Goal: Find specific page/section: Find specific page/section

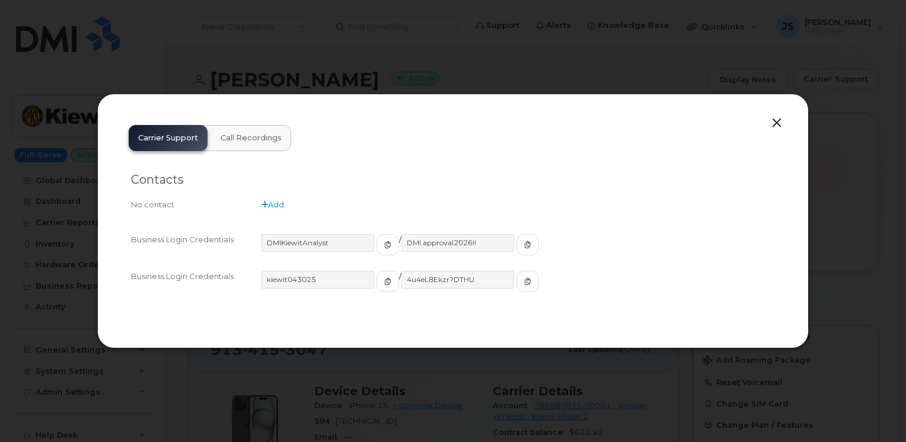
click at [778, 125] on button "button" at bounding box center [777, 123] width 18 height 17
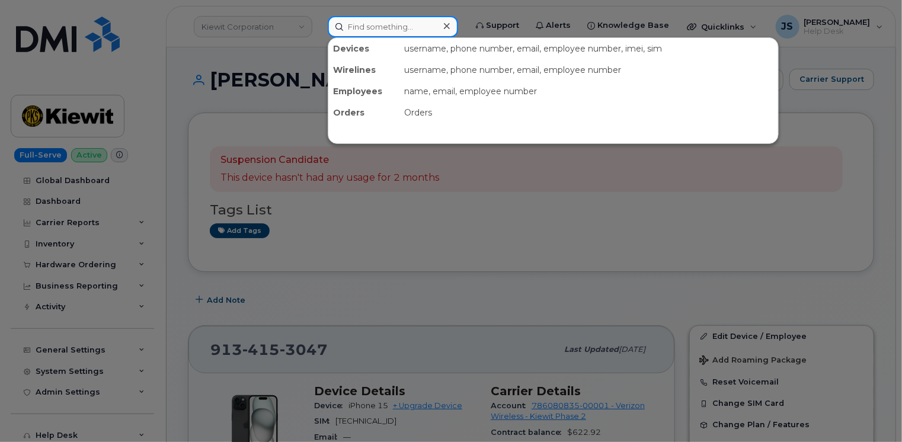
paste input "504-628-2746"
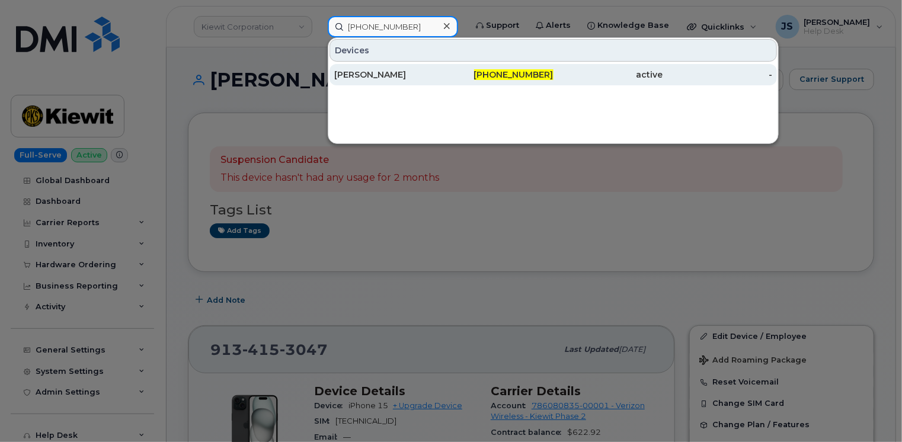
type input "504-628-2746"
click at [384, 72] on div "SARAH FRUGE" at bounding box center [389, 75] width 110 height 12
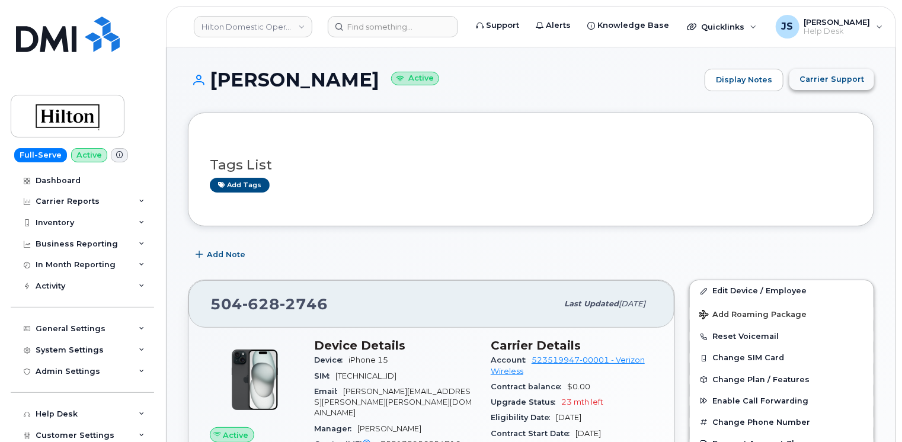
click at [825, 85] on button "Carrier Support" at bounding box center [832, 79] width 85 height 21
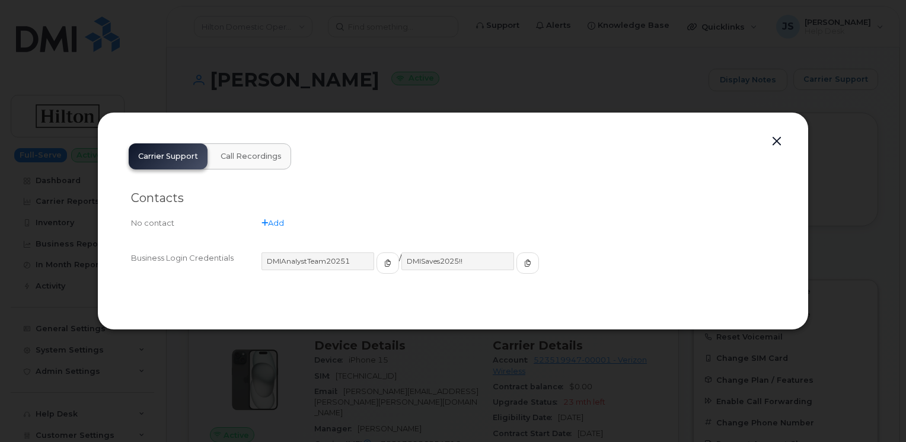
click at [779, 139] on button "button" at bounding box center [777, 141] width 18 height 17
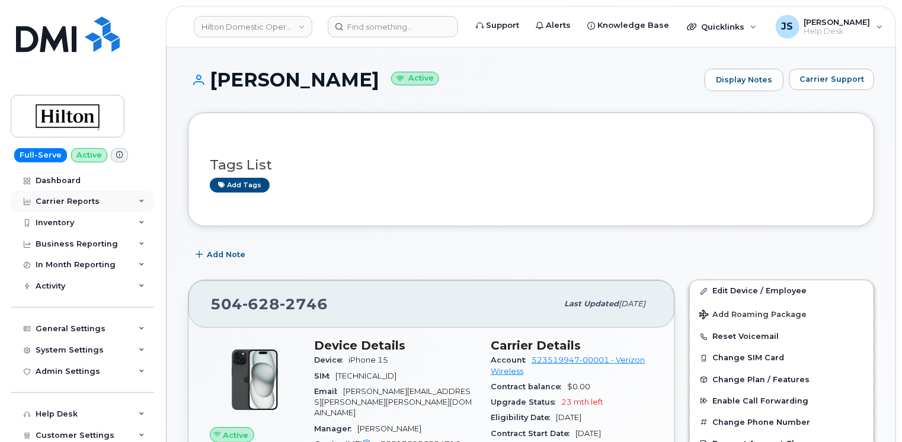
click at [141, 198] on div "Carrier Reports" at bounding box center [82, 201] width 143 height 21
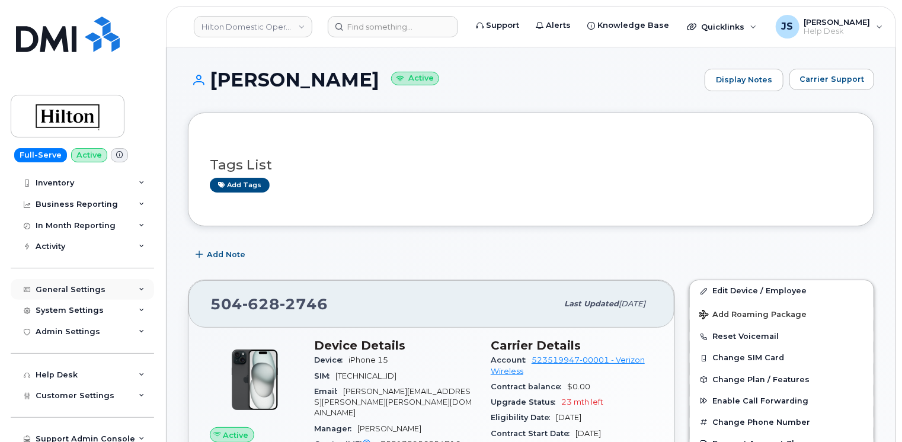
scroll to position [318, 0]
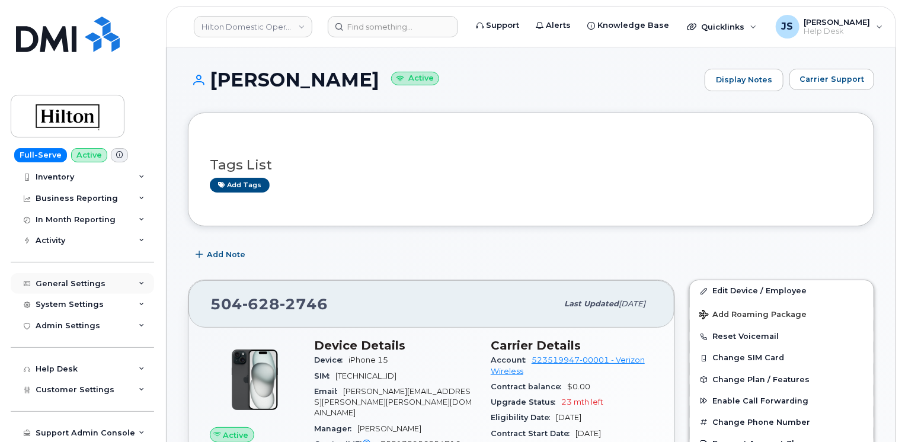
click at [139, 285] on icon at bounding box center [142, 284] width 6 height 6
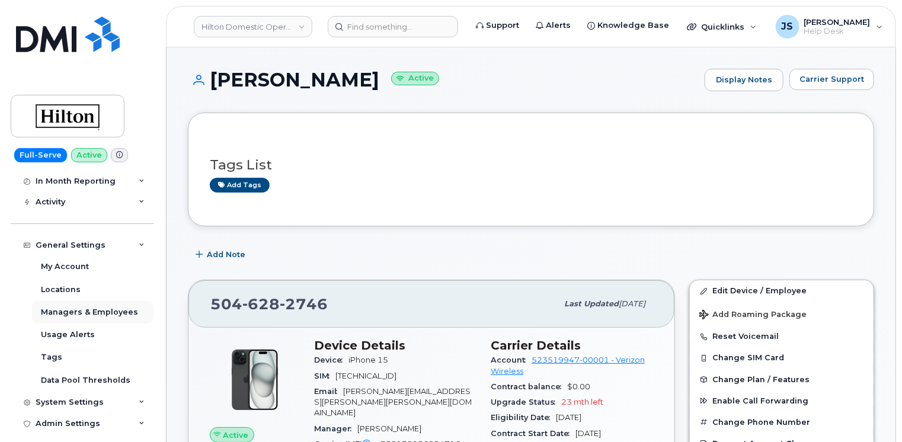
scroll to position [377, 0]
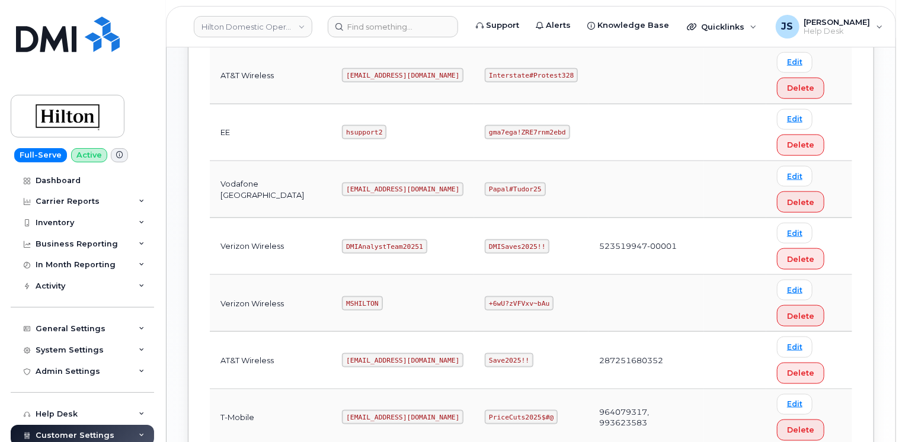
scroll to position [593, 0]
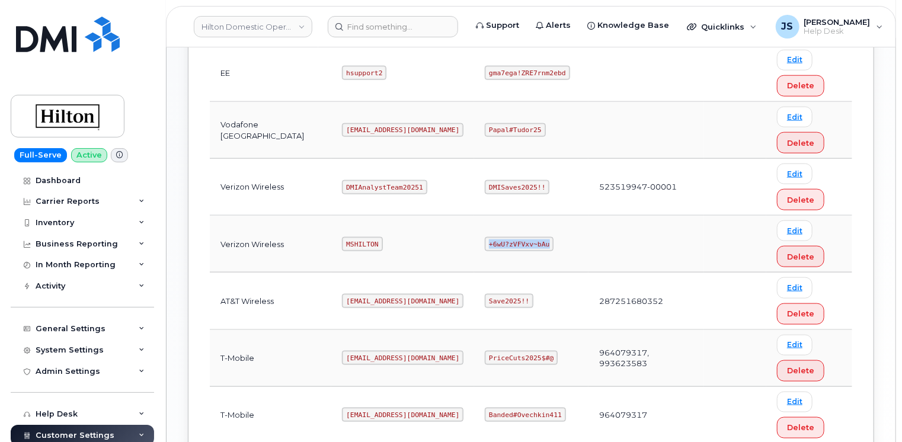
drag, startPoint x: 523, startPoint y: 241, endPoint x: 469, endPoint y: 239, distance: 53.4
click at [485, 239] on code "+6wU?zVFVxv~bAu" at bounding box center [519, 244] width 69 height 14
copy code "+6wU?zVFVxv~bAu"
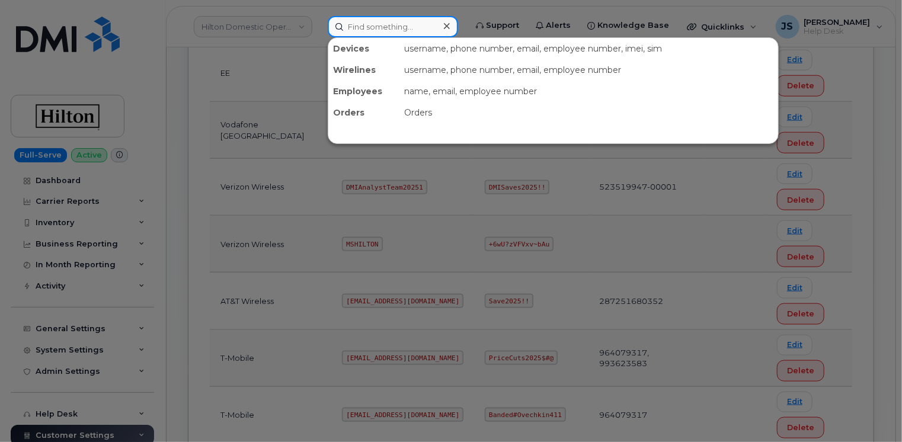
paste input "538536367"
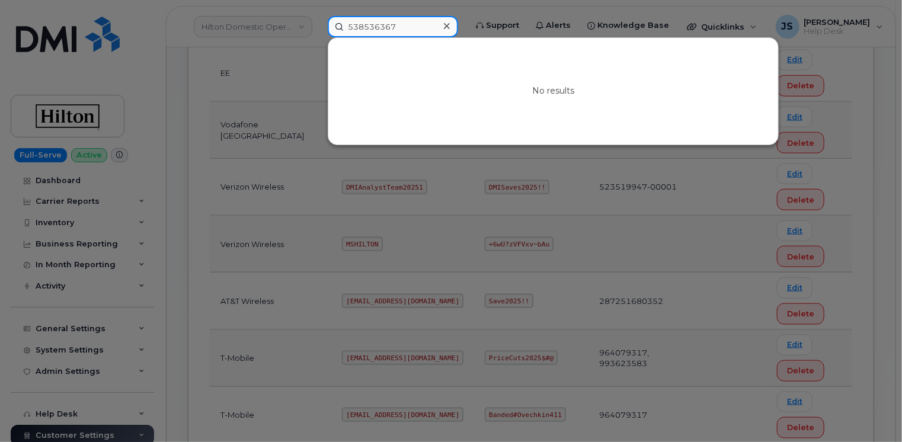
type input "538536367"
click at [392, 34] on input "538536367" at bounding box center [393, 26] width 130 height 21
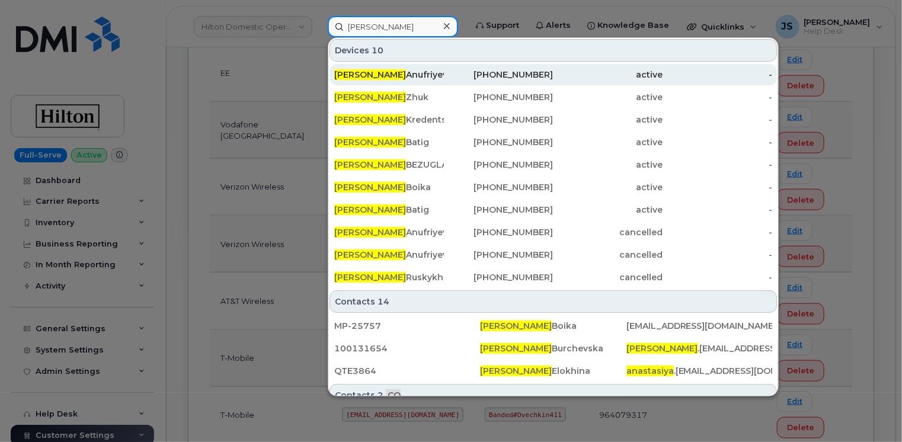
type input "Anastasiya"
click at [408, 76] on div "Anastasiya Anufriyeva" at bounding box center [389, 75] width 110 height 12
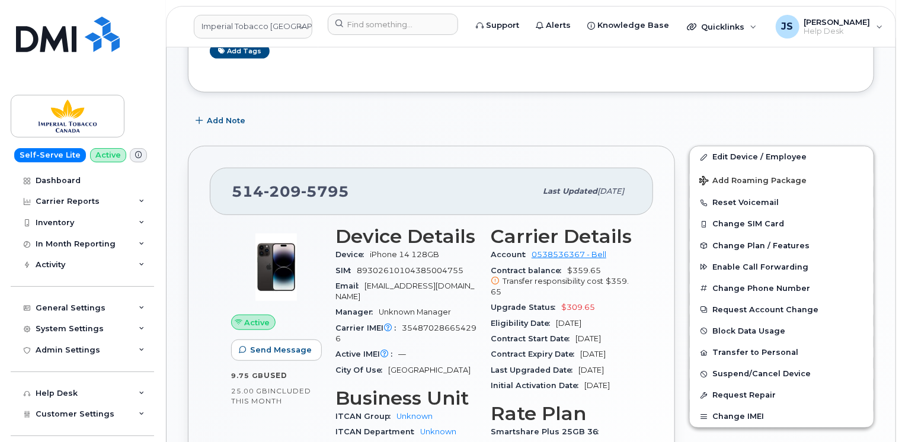
scroll to position [237, 0]
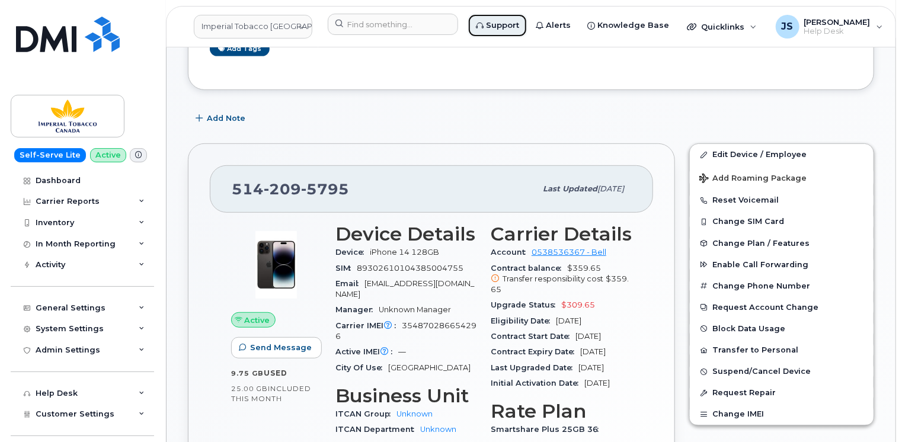
click at [493, 25] on span "Support" at bounding box center [502, 26] width 33 height 12
click at [361, 20] on input at bounding box center [393, 24] width 130 height 21
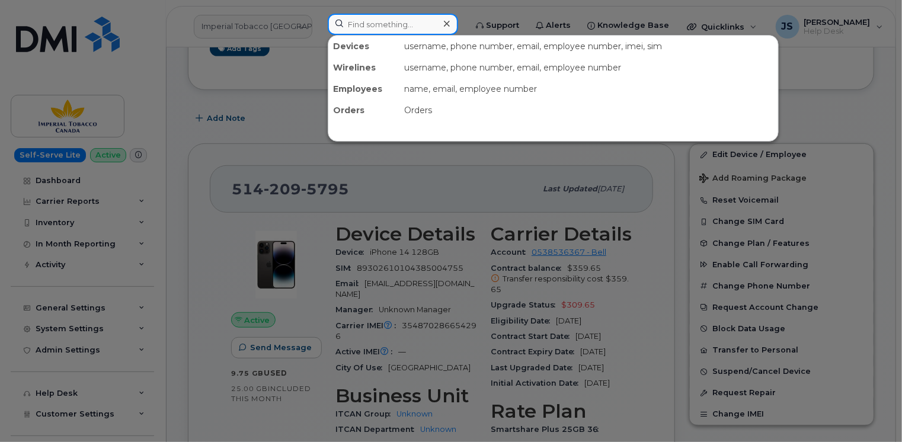
paste input "7056981519"
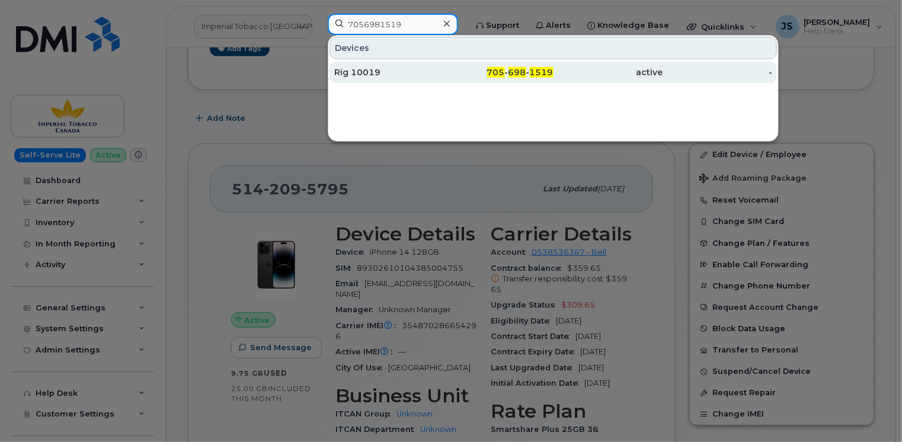
type input "7056981519"
click at [367, 66] on div "Rig 10019" at bounding box center [389, 72] width 110 height 12
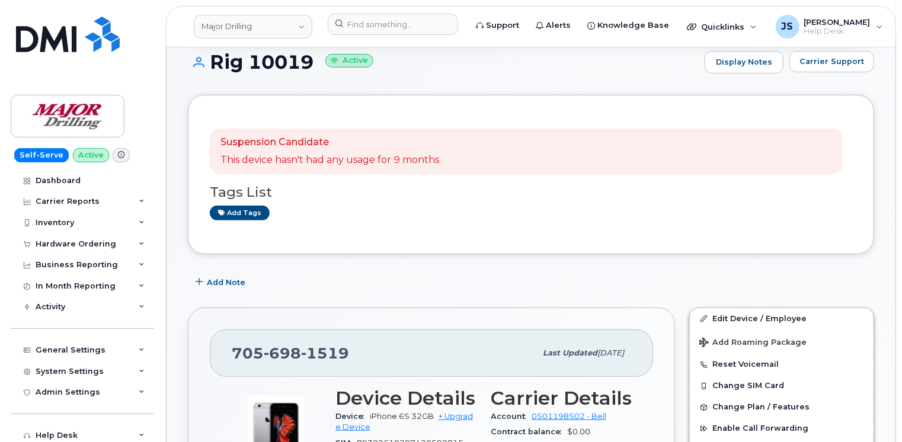
scroll to position [119, 0]
click at [139, 393] on icon at bounding box center [142, 392] width 6 height 6
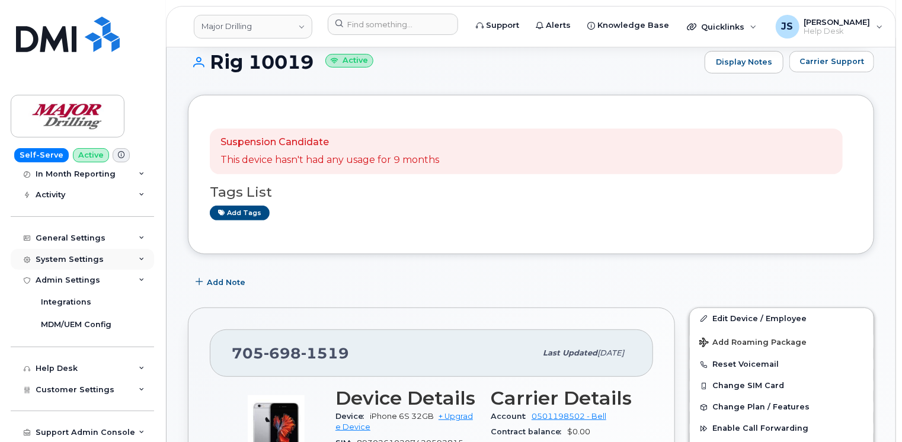
scroll to position [53, 0]
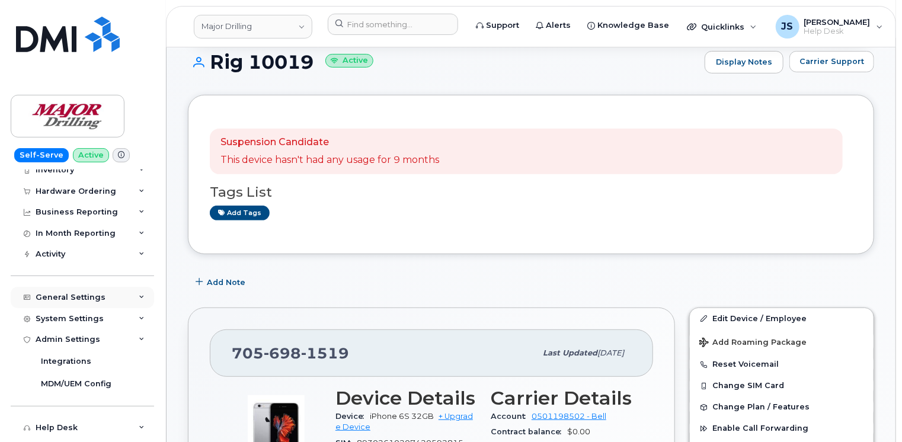
click at [140, 297] on icon at bounding box center [142, 298] width 6 height 6
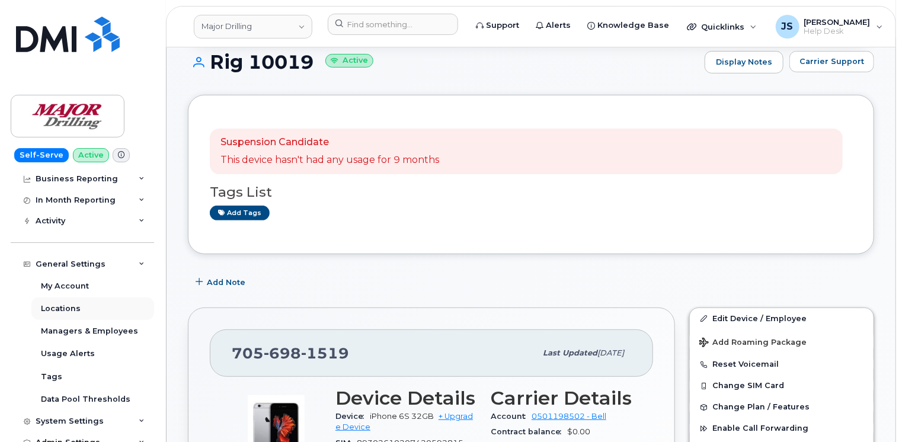
scroll to position [112, 0]
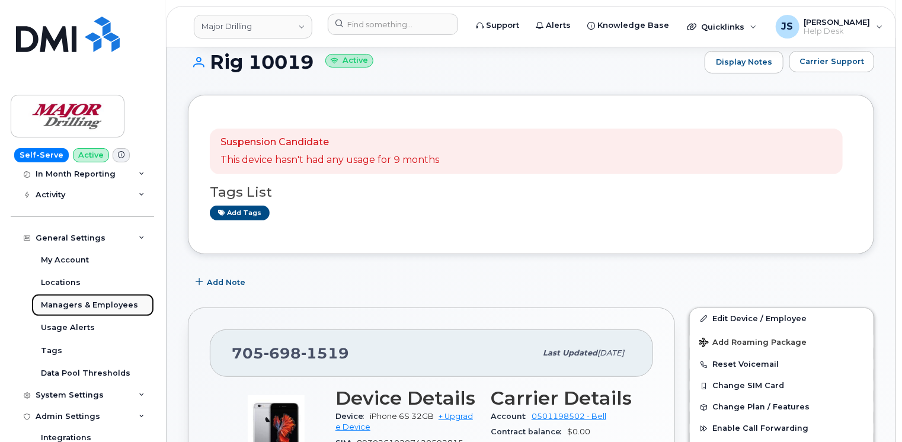
click at [104, 304] on div "Managers & Employees" at bounding box center [89, 305] width 97 height 11
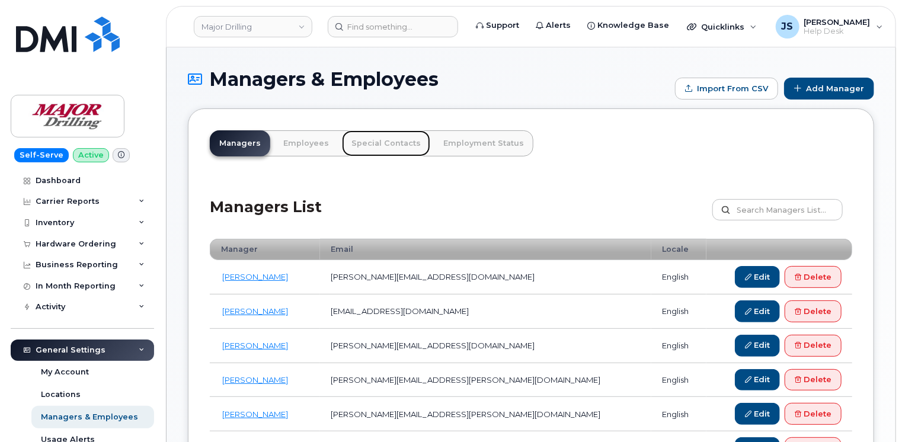
click at [381, 142] on link "Special Contacts" at bounding box center [386, 143] width 88 height 26
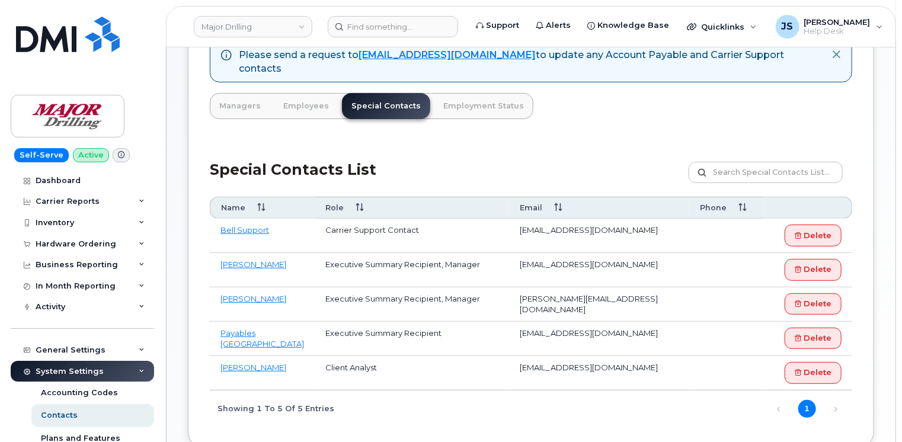
scroll to position [119, 0]
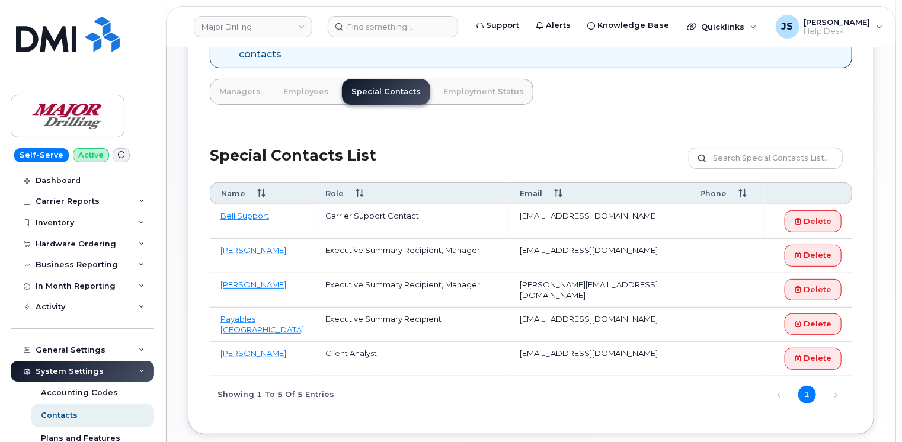
click at [561, 205] on td "[EMAIL_ADDRESS][DOMAIN_NAME]" at bounding box center [599, 222] width 180 height 34
click at [561, 205] on td "corpclientcare@bell.ca" at bounding box center [599, 222] width 180 height 34
drag, startPoint x: 561, startPoint y: 203, endPoint x: 501, endPoint y: 207, distance: 60.6
click at [501, 207] on td "Carrier Support Contact" at bounding box center [412, 222] width 194 height 34
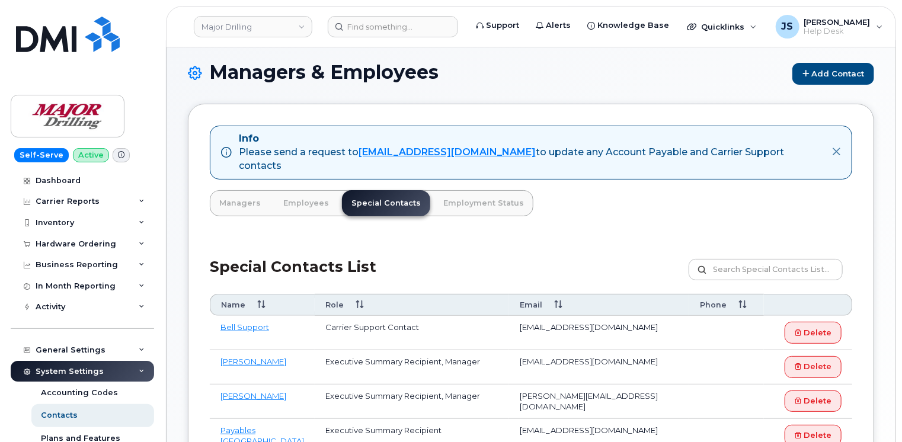
scroll to position [0, 0]
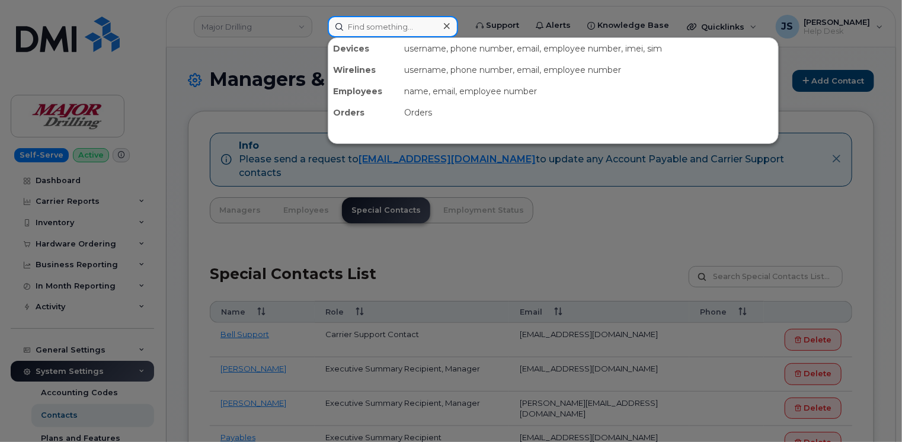
paste input "7056981519"
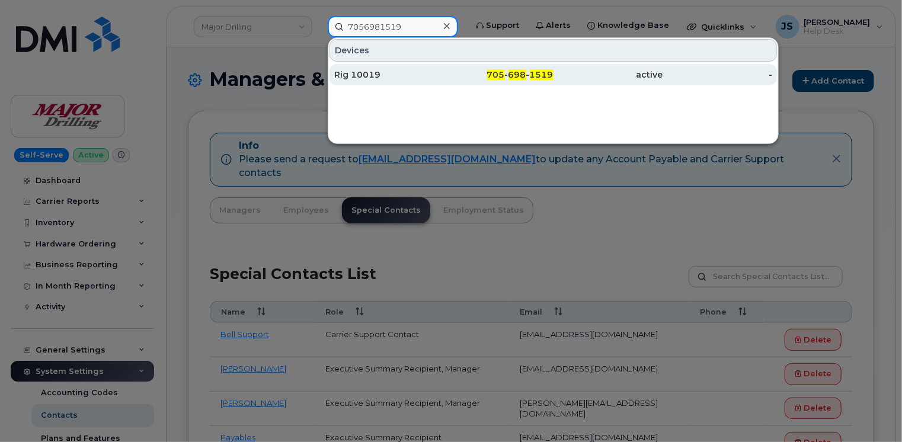
type input "7056981519"
click at [359, 72] on div "Rig 10019" at bounding box center [389, 75] width 110 height 12
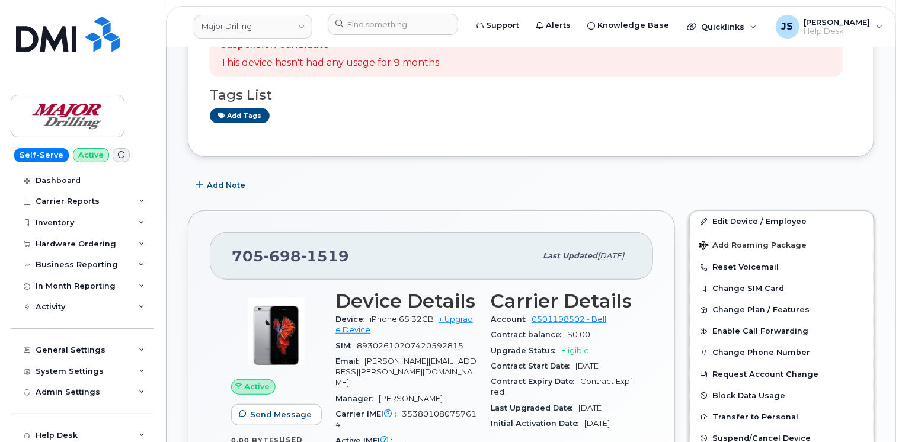
scroll to position [296, 0]
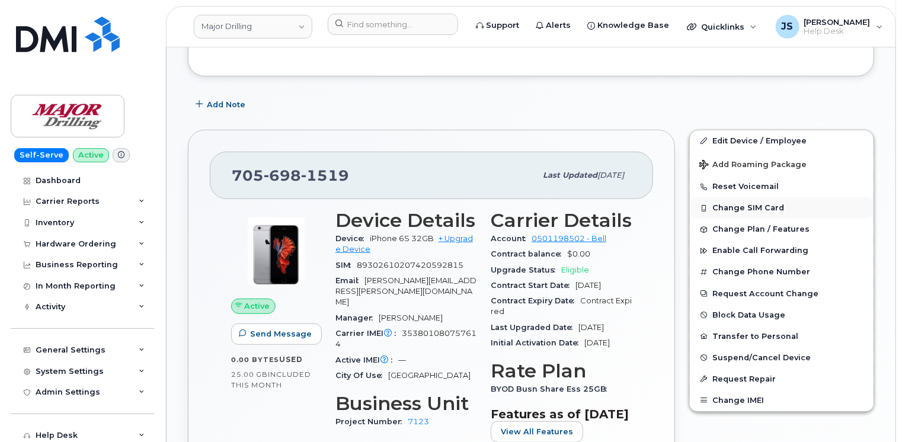
click at [727, 208] on button "Change SIM Card" at bounding box center [782, 207] width 184 height 21
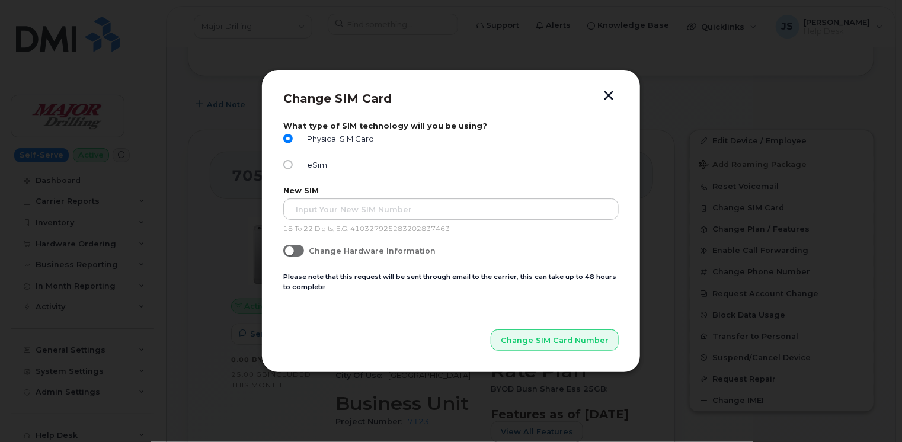
drag, startPoint x: 607, startPoint y: 94, endPoint x: 595, endPoint y: 101, distance: 13.8
click at [607, 94] on button "button" at bounding box center [609, 97] width 18 height 12
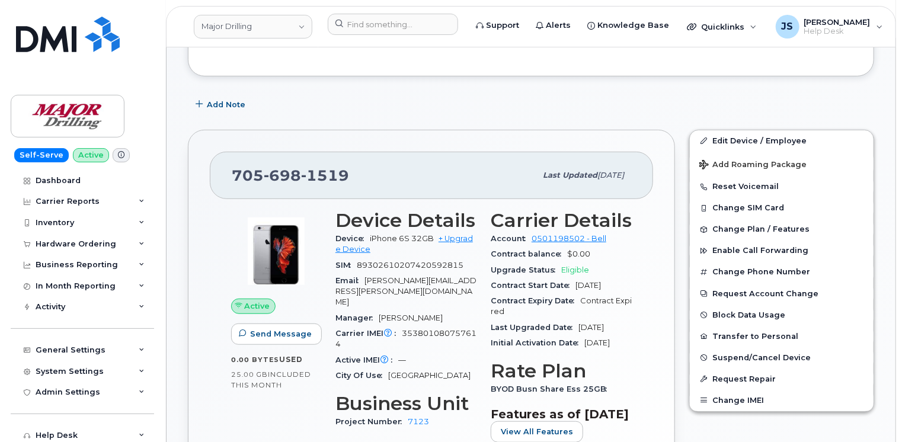
click at [118, 155] on icon at bounding box center [121, 155] width 7 height 7
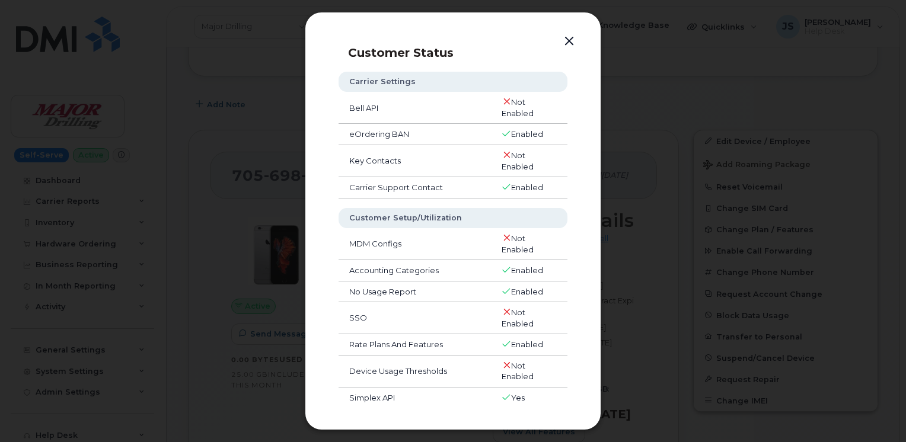
click at [568, 46] on button "button" at bounding box center [569, 41] width 18 height 17
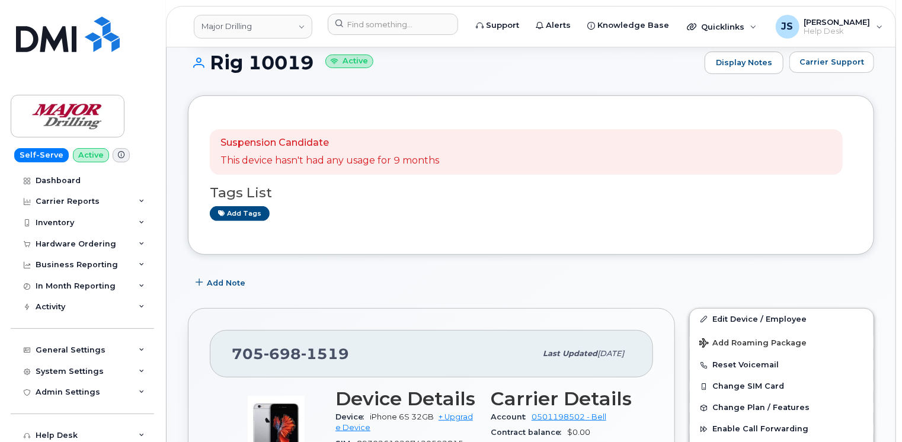
scroll to position [59, 0]
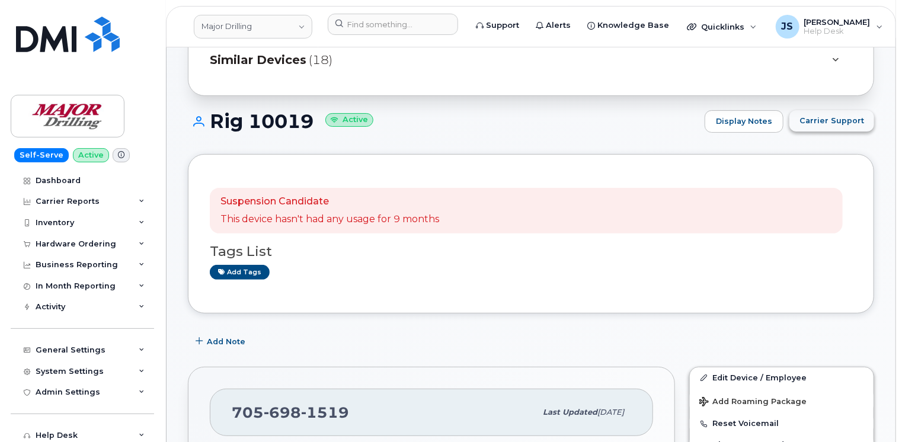
click at [835, 122] on span "Carrier Support" at bounding box center [832, 120] width 65 height 11
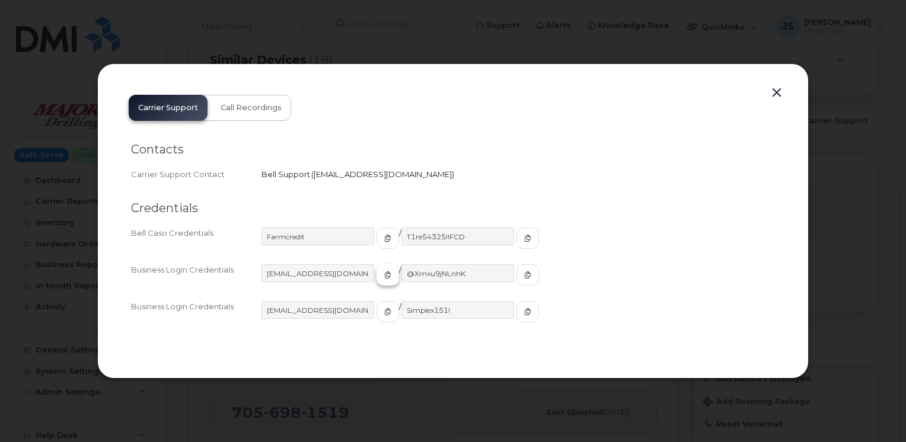
click at [384, 278] on icon "button" at bounding box center [387, 274] width 7 height 7
click at [524, 275] on icon "button" at bounding box center [527, 274] width 7 height 7
click at [384, 238] on icon "button" at bounding box center [387, 238] width 7 height 7
click at [524, 239] on icon "button" at bounding box center [527, 238] width 7 height 7
click at [382, 314] on span "button" at bounding box center [387, 311] width 11 height 11
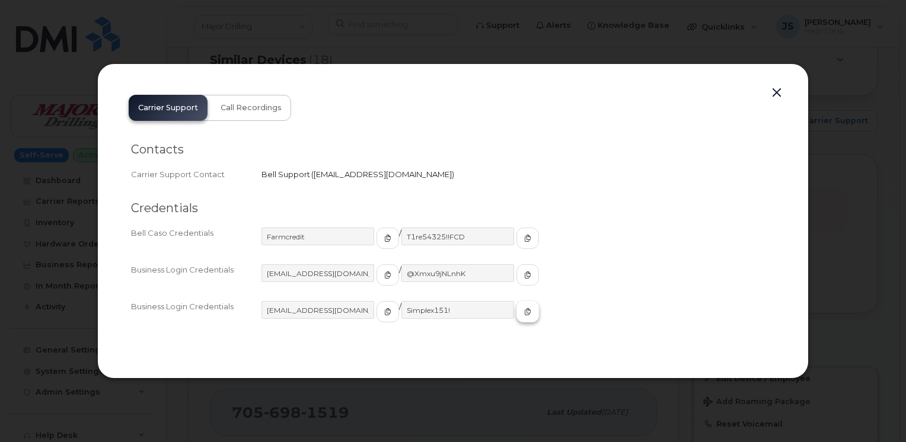
click at [516, 317] on button "button" at bounding box center [527, 311] width 23 height 21
click at [780, 94] on button "button" at bounding box center [777, 93] width 18 height 17
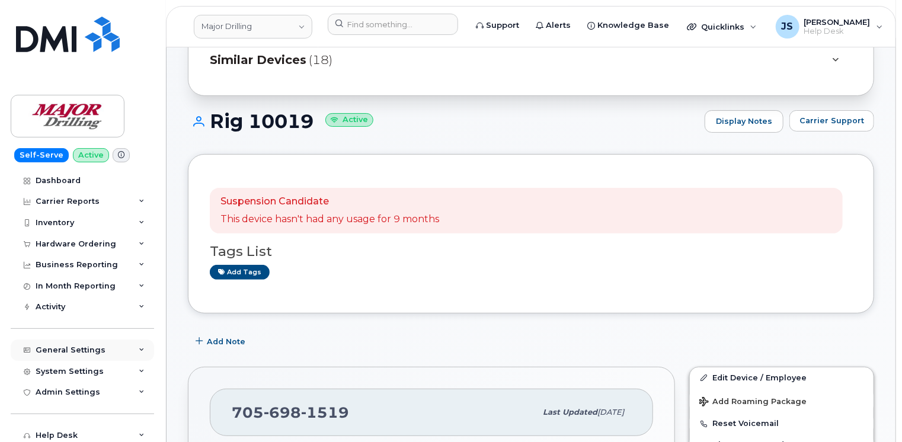
click at [139, 352] on icon at bounding box center [142, 350] width 6 height 6
click at [92, 416] on div "Managers & Employees" at bounding box center [89, 417] width 97 height 11
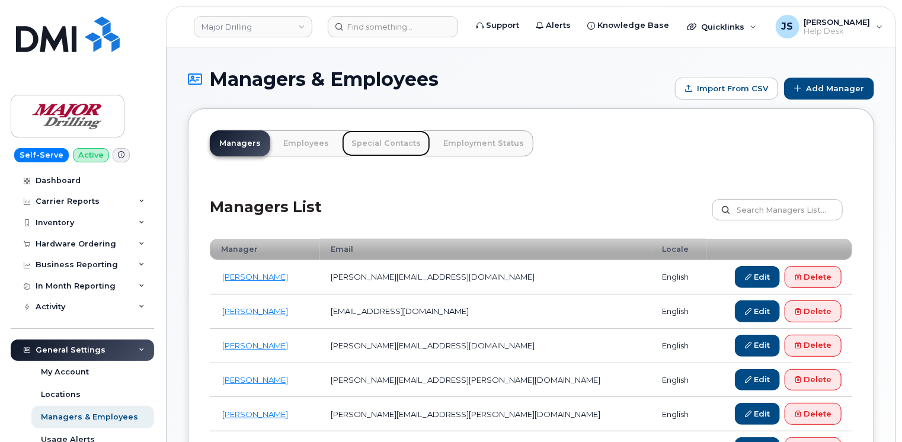
click at [379, 139] on link "Special Contacts" at bounding box center [386, 143] width 88 height 26
click at [388, 141] on link "Special Contacts" at bounding box center [386, 143] width 88 height 26
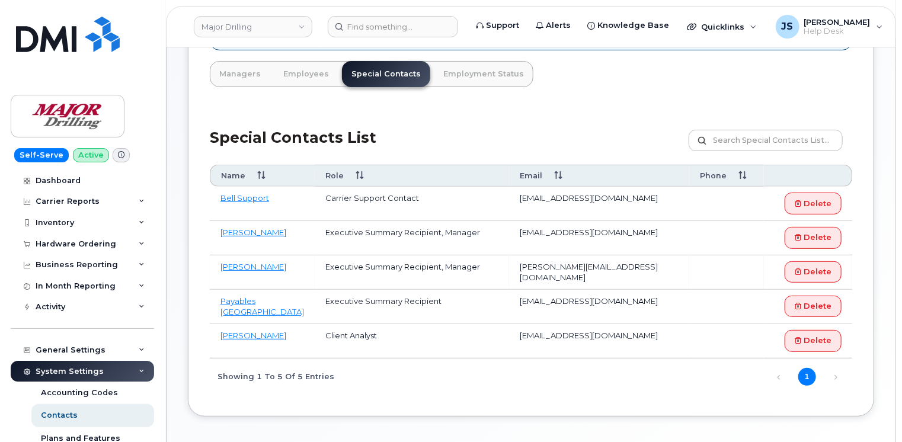
scroll to position [171, 0]
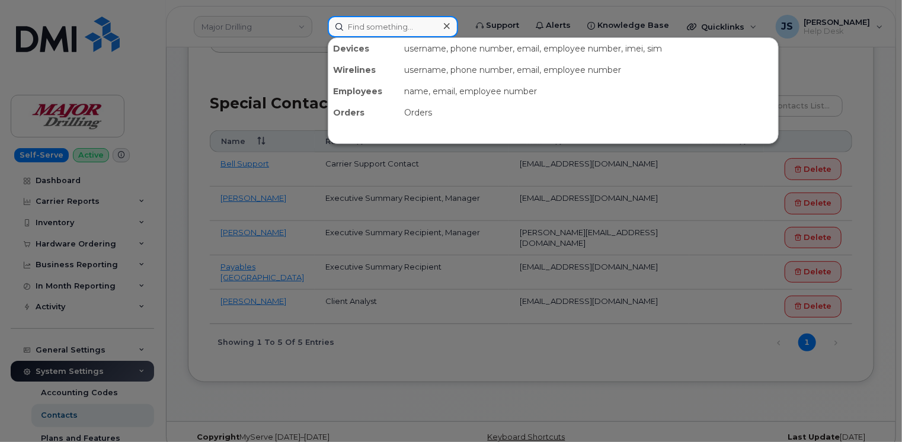
paste input "7056981519"
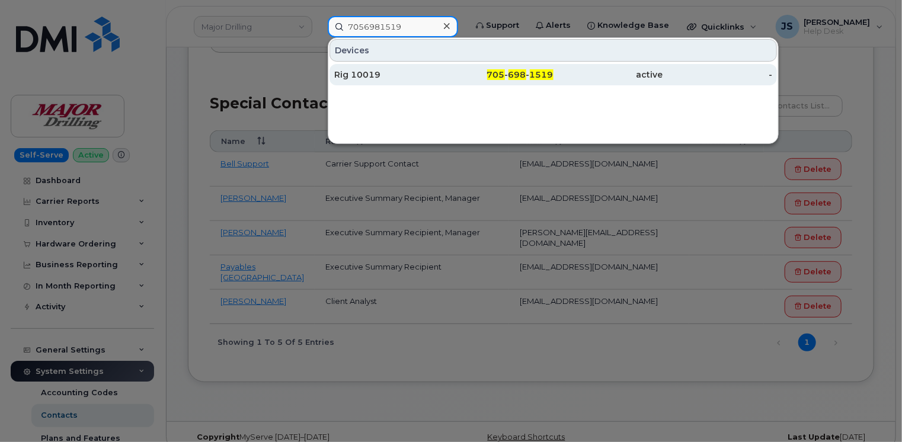
type input "7056981519"
click at [385, 77] on div "Rig 10019" at bounding box center [389, 75] width 110 height 12
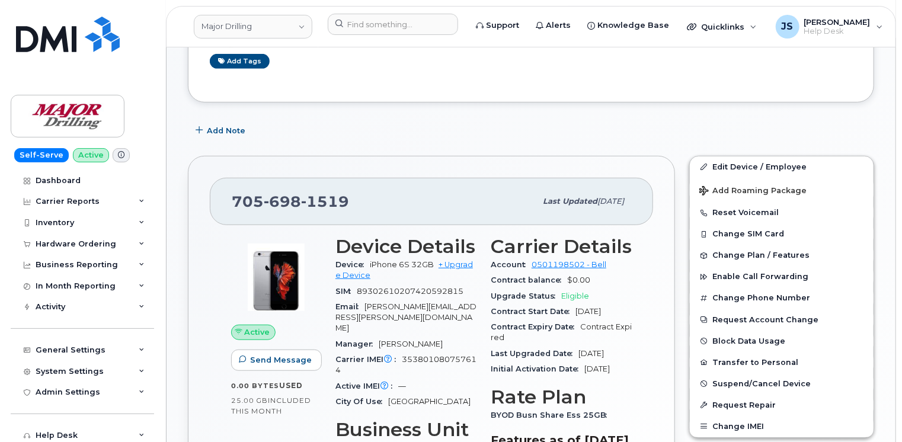
scroll to position [296, 0]
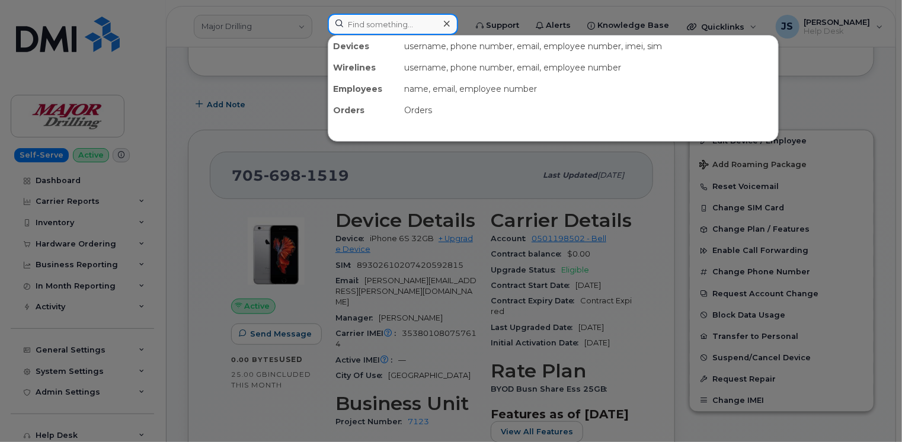
paste input "2366608569"
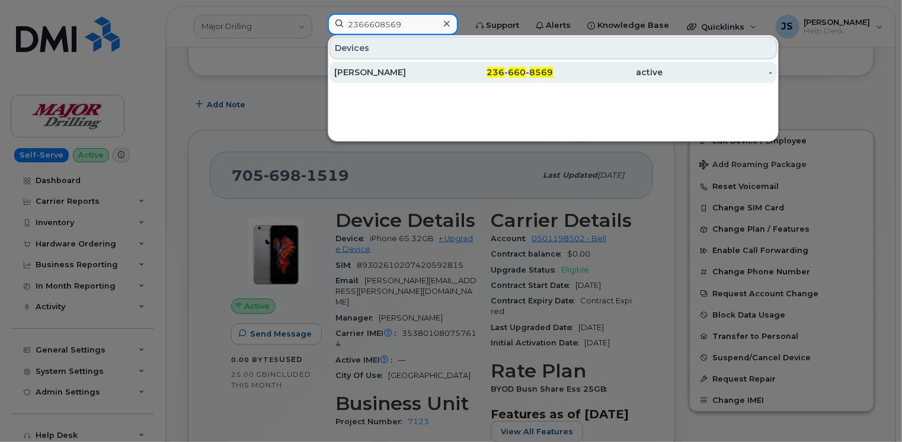
type input "2366608569"
click at [391, 73] on div "[PERSON_NAME]" at bounding box center [389, 72] width 110 height 12
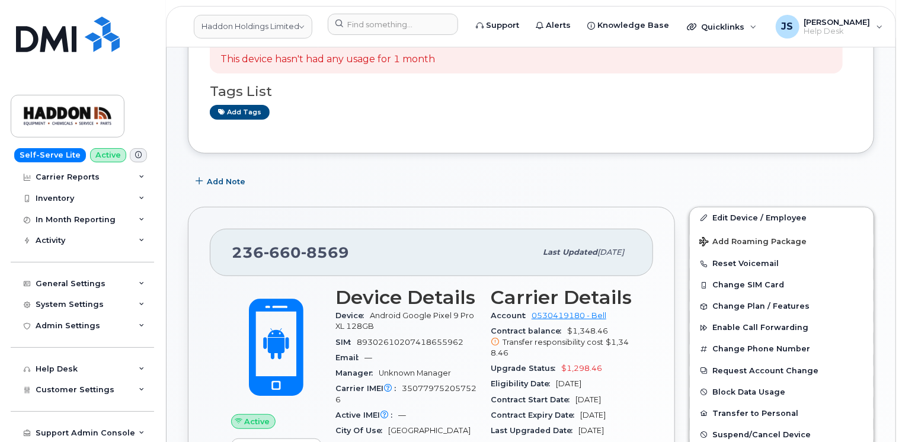
scroll to position [178, 0]
